Goal: Use online tool/utility: Use online tool/utility

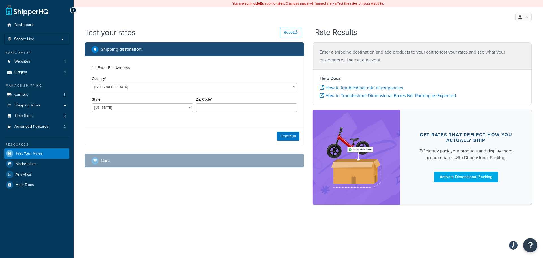
click at [133, 82] on div "Country* [GEOGRAPHIC_DATA] [GEOGRAPHIC_DATA] [GEOGRAPHIC_DATA] [GEOGRAPHIC_DATA…" at bounding box center [194, 83] width 205 height 16
click at [133, 85] on select "United States United Kingdom Afghanistan Åland Islands Albania Algeria American…" at bounding box center [194, 87] width 205 height 8
select select "GB"
click at [92, 83] on select "United States United Kingdom Afghanistan Åland Islands Albania Algeria American…" at bounding box center [194, 87] width 205 height 8
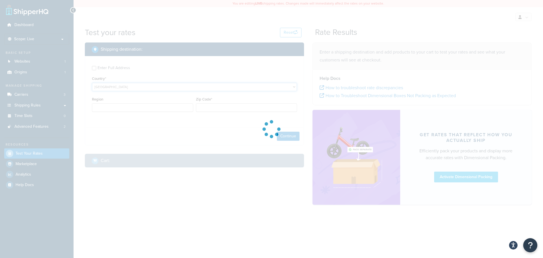
type input "AL"
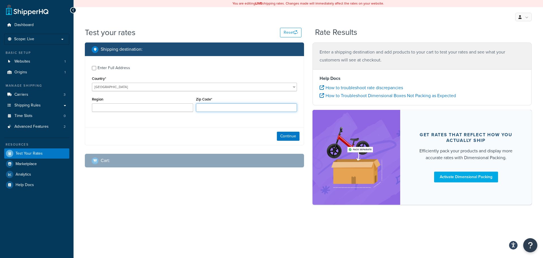
click at [217, 109] on input "Zip Code*" at bounding box center [246, 107] width 101 height 8
type input "LE10 1FF"
click at [289, 135] on button "Continue" at bounding box center [288, 136] width 23 height 9
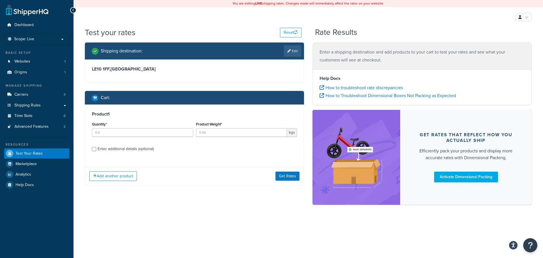
click at [126, 238] on div "You are editing LIVE shipping rates. Changes made will immediately affect the r…" at bounding box center [309, 129] width 470 height 258
click at [120, 133] on input "Quantity*" at bounding box center [142, 132] width 101 height 8
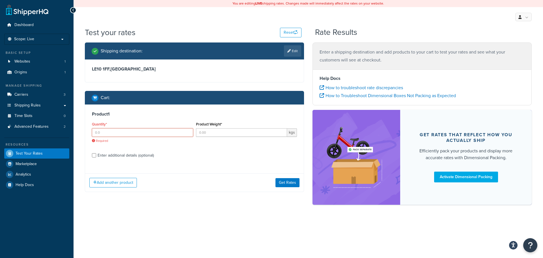
click at [127, 130] on input "Quantity*" at bounding box center [142, 132] width 101 height 8
drag, startPoint x: 108, startPoint y: 117, endPoint x: 227, endPoint y: 204, distance: 146.6
click at [227, 204] on div "Shipping destination : Edit LE10 1FF , [GEOGRAPHIC_DATA] Cart : Product 1 Quant…" at bounding box center [308, 125] width 455 height 167
drag, startPoint x: 227, startPoint y: 204, endPoint x: 174, endPoint y: 180, distance: 58.0
click at [174, 180] on div "Add another product Get Rates" at bounding box center [194, 182] width 219 height 18
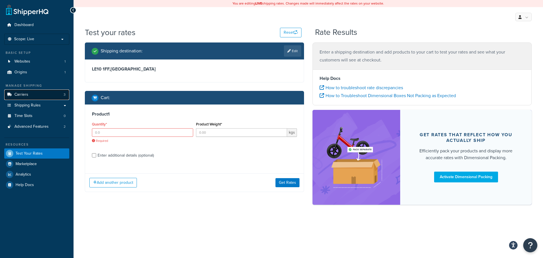
click at [26, 93] on span "Carriers" at bounding box center [21, 94] width 14 height 5
